Goal: Information Seeking & Learning: Learn about a topic

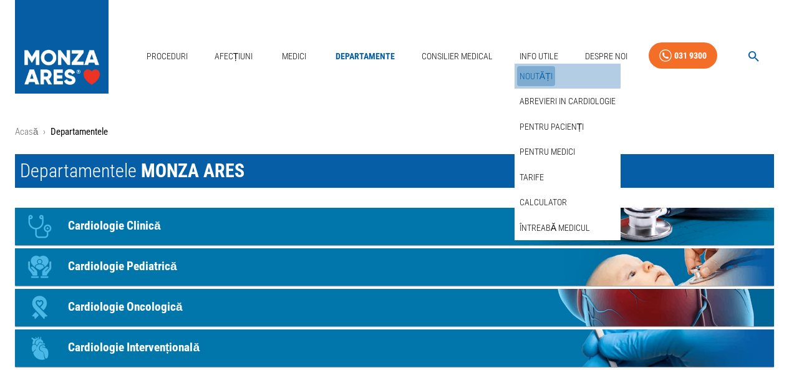
click at [541, 71] on link "Noutăți" at bounding box center [536, 76] width 38 height 21
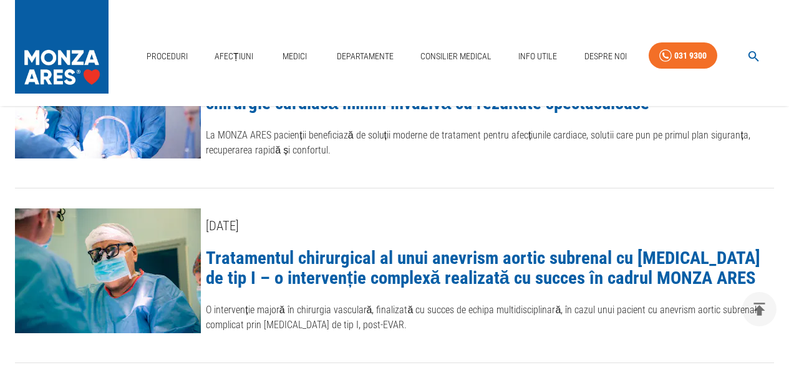
scroll to position [624, 0]
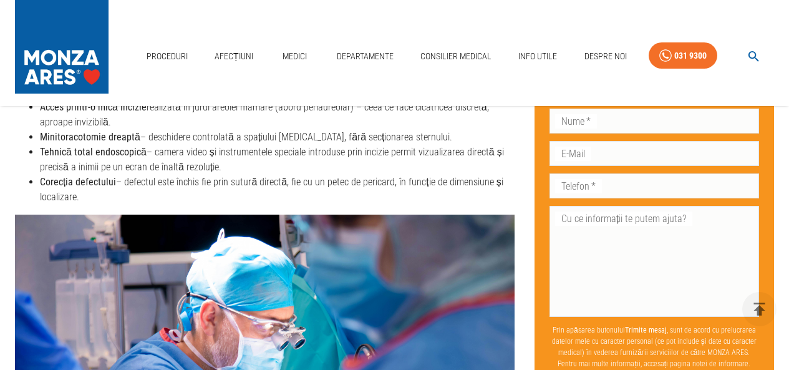
scroll to position [1305, 0]
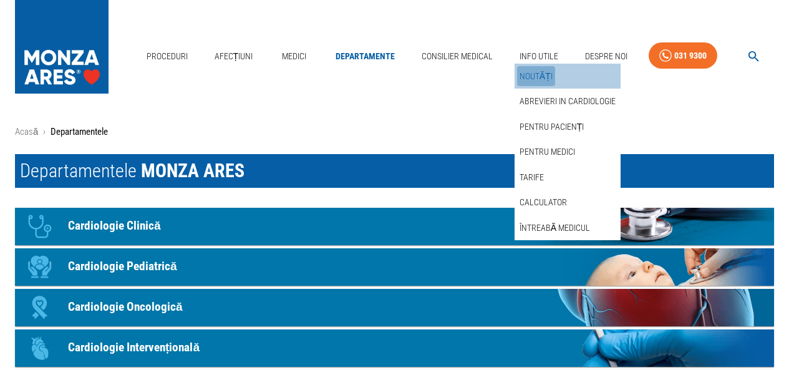
click at [536, 74] on link "Noutăți" at bounding box center [536, 76] width 38 height 21
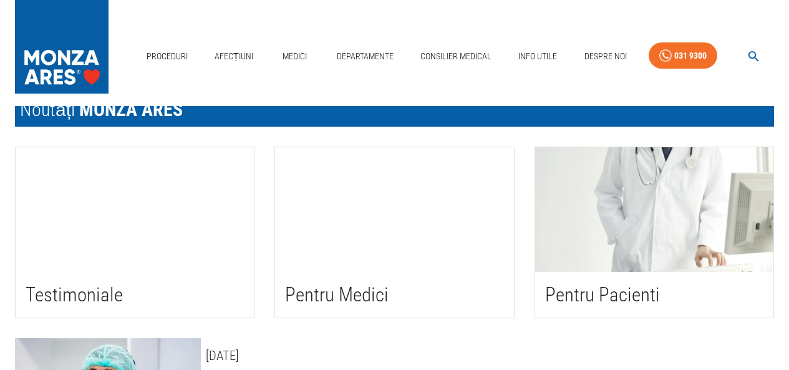
scroll to position [125, 0]
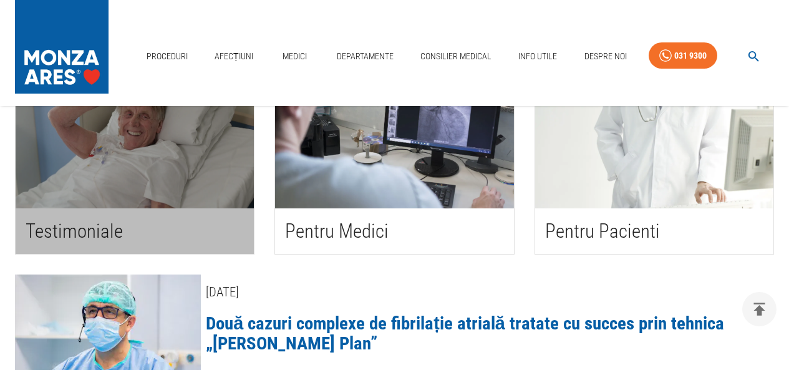
click at [100, 230] on h2 "Testimoniale" at bounding box center [135, 231] width 218 height 26
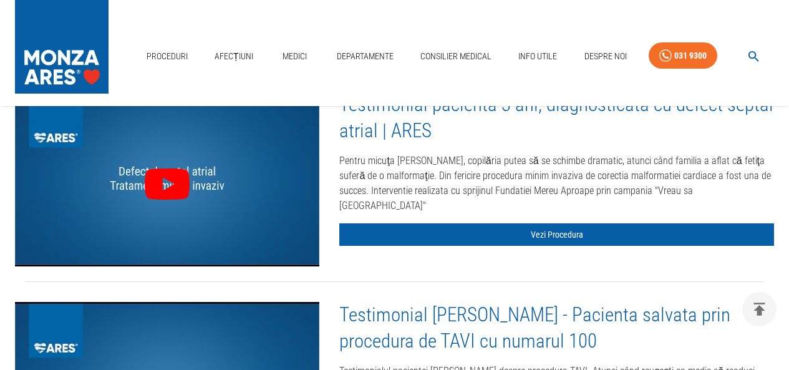
scroll to position [1372, 0]
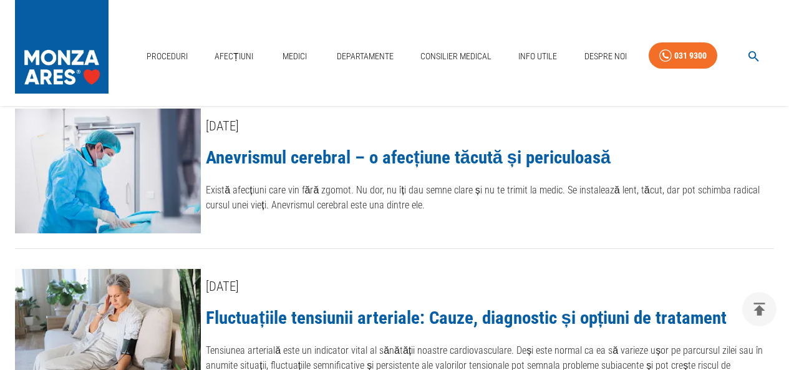
scroll to position [1372, 0]
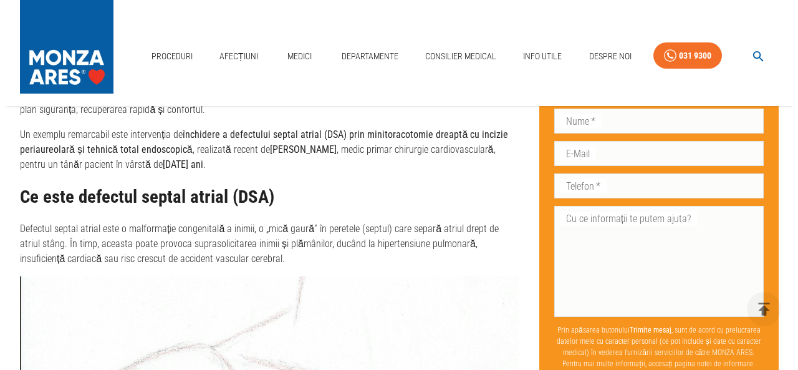
scroll to position [624, 0]
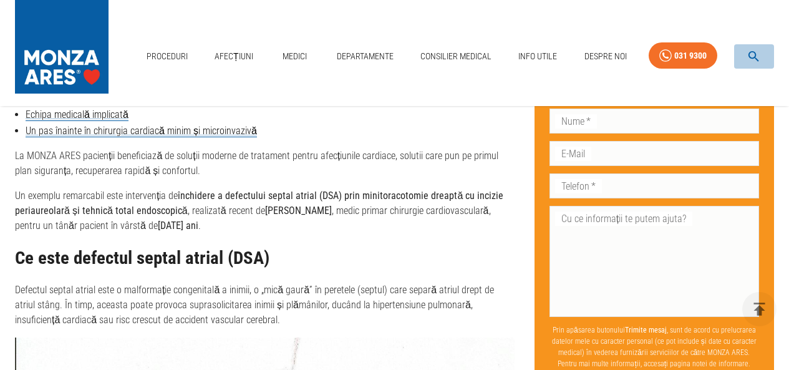
click at [752, 56] on icon "button" at bounding box center [754, 56] width 14 height 14
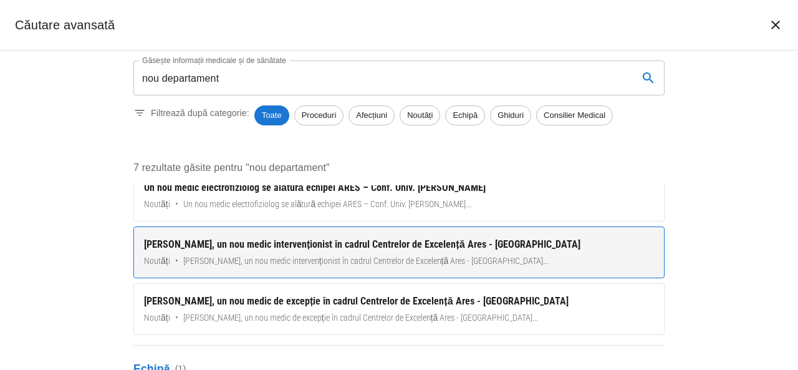
scroll to position [301, 0]
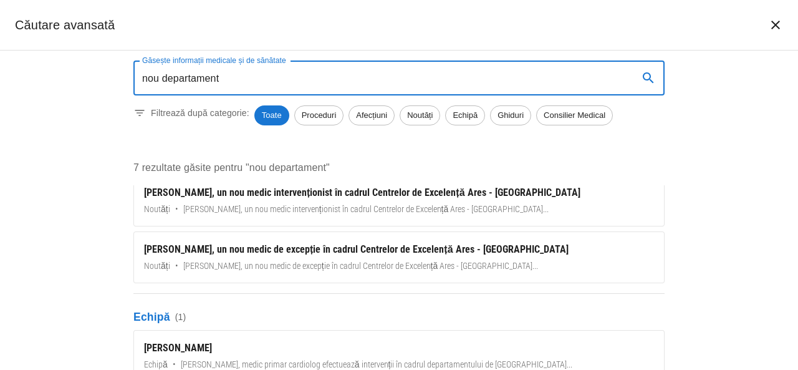
drag, startPoint x: 325, startPoint y: 79, endPoint x: 0, endPoint y: 70, distance: 325.1
click at [0, 70] on div "Găsește informații medicale și de sănătate nou departament Găsește informații m…" at bounding box center [399, 210] width 798 height 319
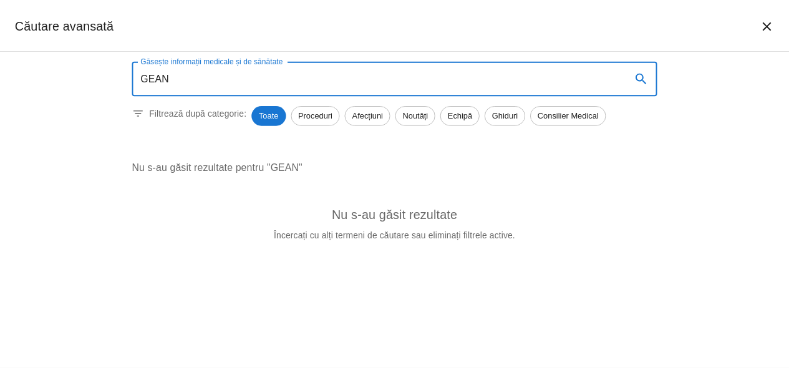
scroll to position [0, 0]
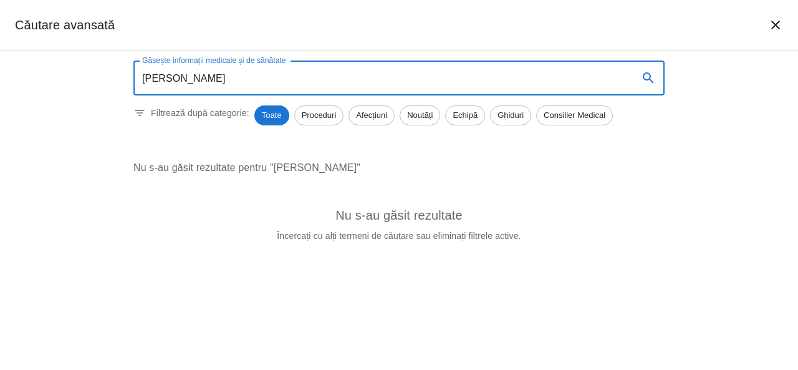
type input "[PERSON_NAME]"
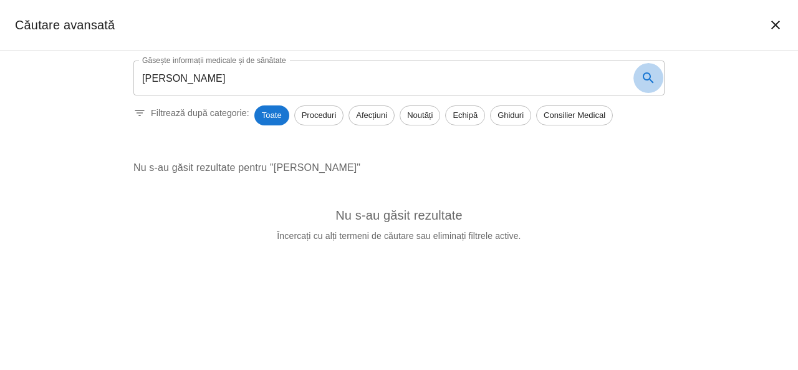
click at [648, 77] on icon "search" at bounding box center [648, 77] width 15 height 15
click at [463, 118] on span "Echipă" at bounding box center [465, 115] width 39 height 12
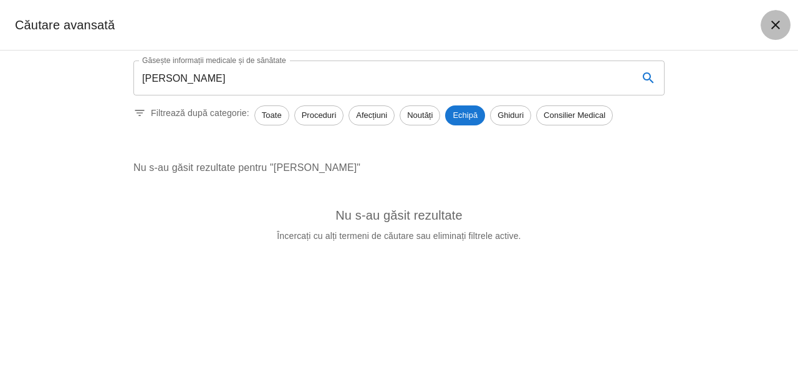
click at [774, 25] on icon "închide căutarea" at bounding box center [775, 24] width 15 height 15
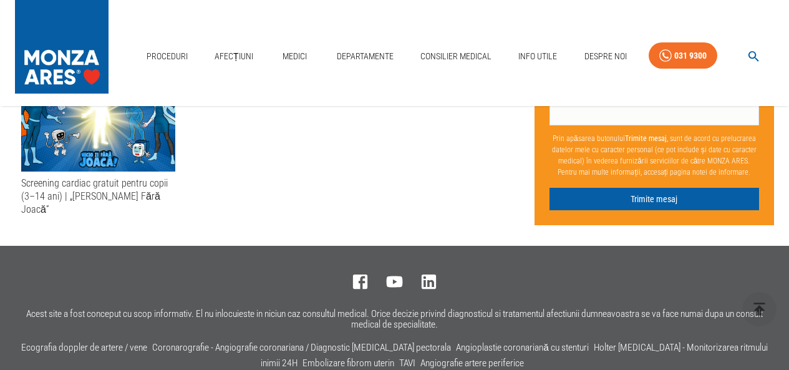
scroll to position [2121, 0]
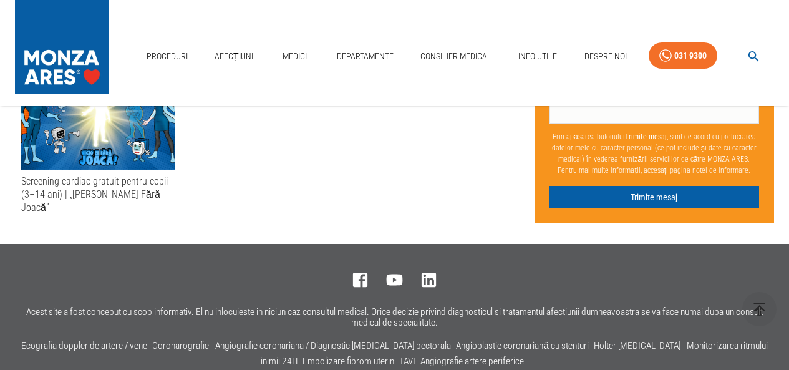
click at [195, 155] on div "Screening cardiac gratuit pentru copii (3–14 ani) | „Nicio Zi Fără Joacă”" at bounding box center [265, 147] width 500 height 154
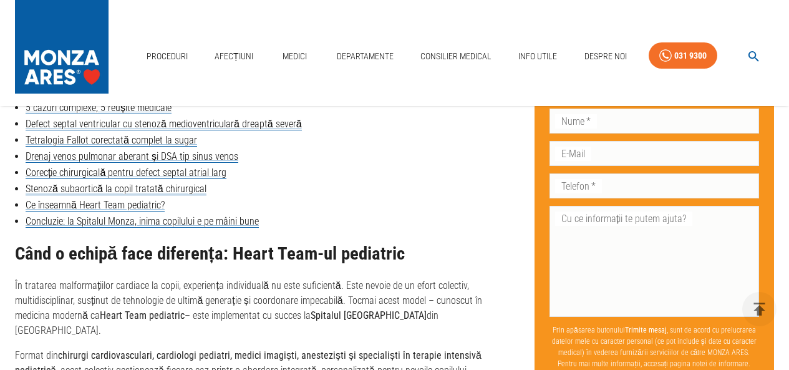
scroll to position [624, 0]
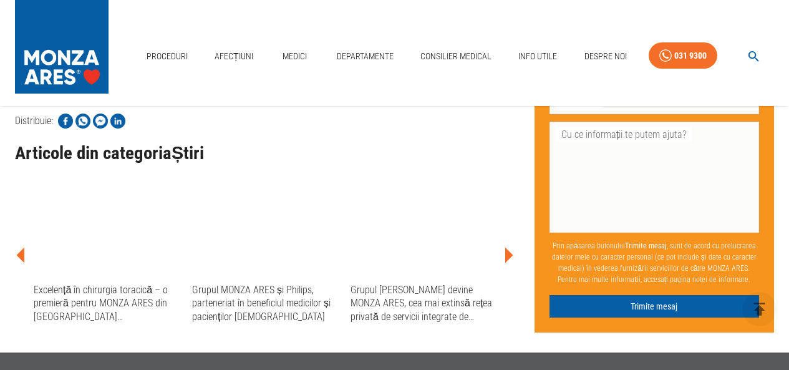
scroll to position [811, 0]
